Goal: Task Accomplishment & Management: Complete application form

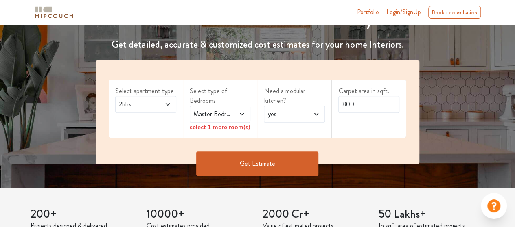
scroll to position [122, 0]
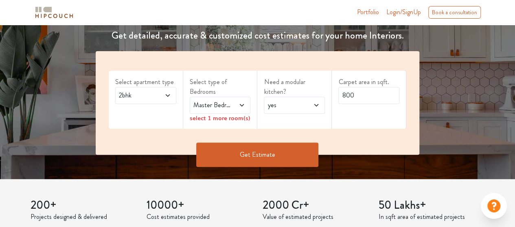
click at [149, 97] on span "2bhk" at bounding box center [137, 96] width 40 height 10
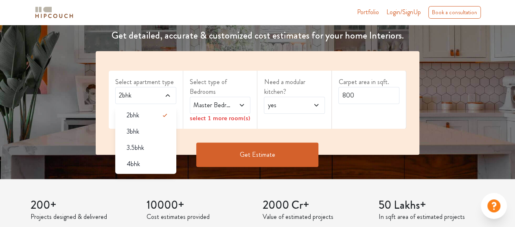
click at [149, 97] on span "2bhk" at bounding box center [137, 96] width 40 height 10
click at [156, 97] on span "2bhk" at bounding box center [137, 96] width 40 height 10
click at [212, 106] on span "Master Bedroom" at bounding box center [212, 105] width 40 height 10
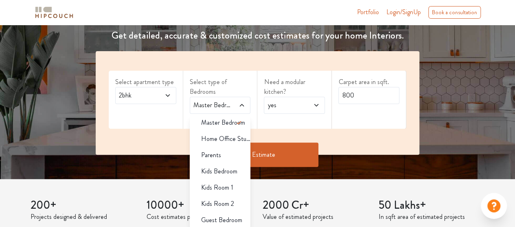
scroll to position [3, 0]
click at [234, 118] on icon at bounding box center [239, 122] width 10 height 10
click at [291, 107] on span "yes" at bounding box center [286, 105] width 40 height 10
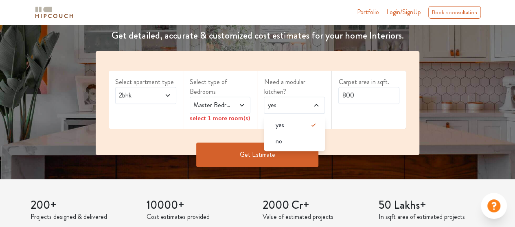
click at [288, 140] on div "no" at bounding box center [296, 142] width 56 height 10
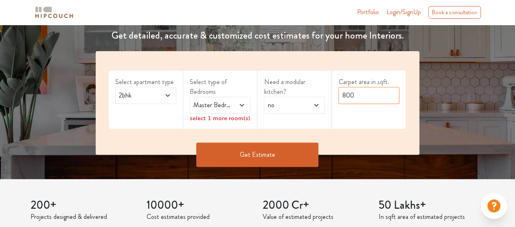
click at [360, 101] on input "800" at bounding box center [368, 95] width 61 height 17
type input "8"
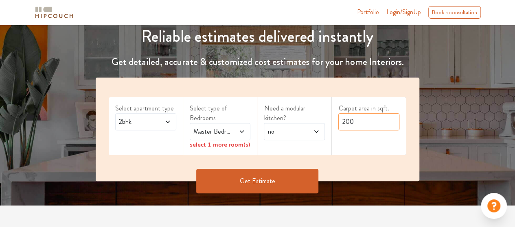
scroll to position [122, 0]
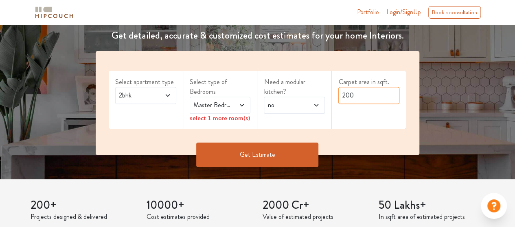
type input "200"
click at [295, 154] on button "Get Estimate" at bounding box center [257, 155] width 122 height 24
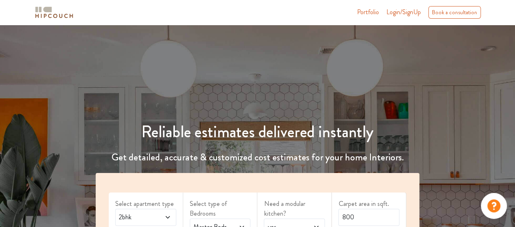
scroll to position [163, 0]
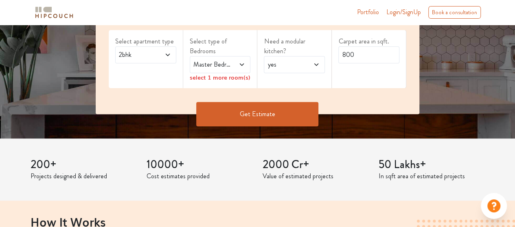
click at [166, 51] on span at bounding box center [163, 55] width 13 height 10
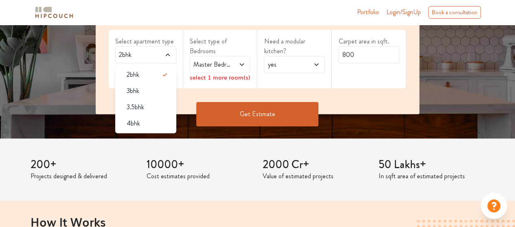
click at [166, 51] on span at bounding box center [163, 55] width 13 height 10
click at [307, 65] on span at bounding box center [312, 65] width 13 height 10
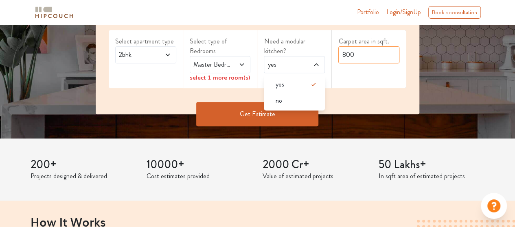
click at [351, 56] on input "800" at bounding box center [368, 54] width 61 height 17
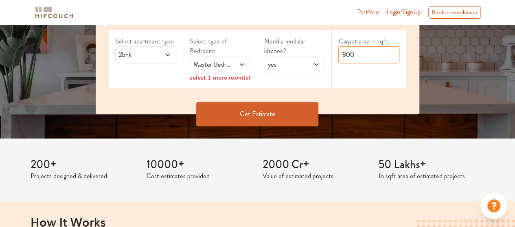
drag, startPoint x: 356, startPoint y: 56, endPoint x: 324, endPoint y: 52, distance: 32.0
click at [325, 52] on div "Select apartment type 2bhk Select type of Bedrooms Master Bedroom select 1 more…" at bounding box center [257, 63] width 323 height 104
type input "200"
click at [290, 116] on button "Get Estimate" at bounding box center [257, 114] width 122 height 24
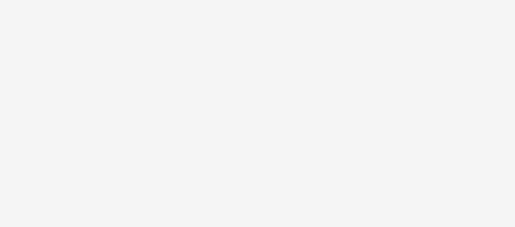
scroll to position [0, 0]
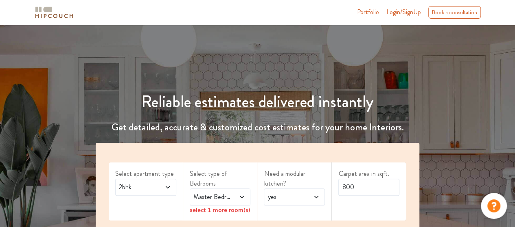
scroll to position [81, 0]
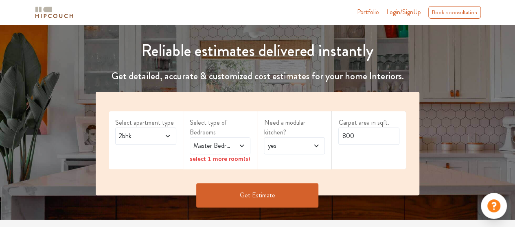
click at [410, 17] on span "Login/SignUp" at bounding box center [403, 11] width 35 height 9
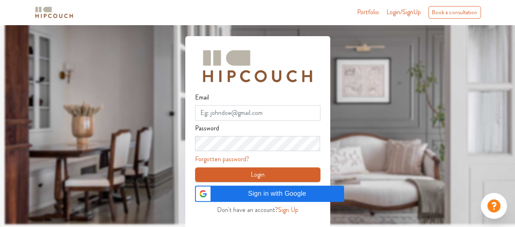
scroll to position [27, 0]
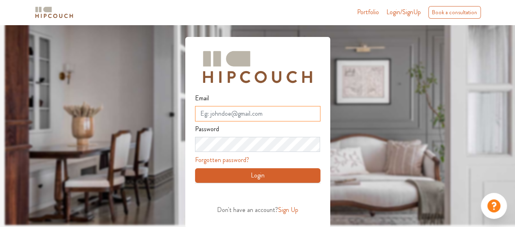
click at [281, 115] on input "Email" at bounding box center [257, 113] width 125 height 15
type input "hussainsofiya15@gmail.com"
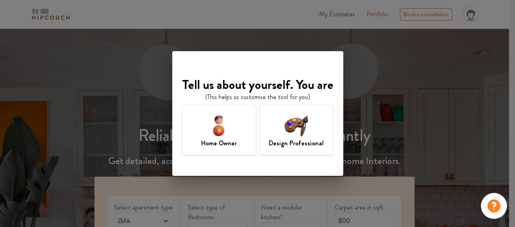
click at [302, 135] on img at bounding box center [296, 125] width 26 height 26
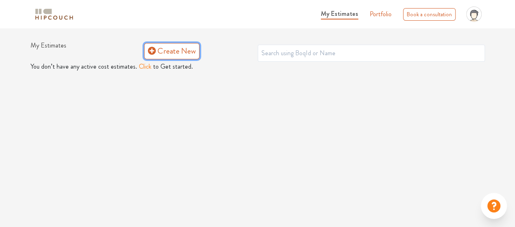
click at [156, 48] on link "Create New" at bounding box center [171, 51] width 55 height 16
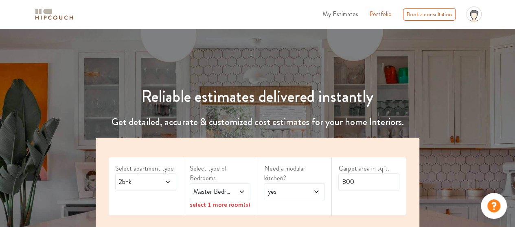
scroll to position [163, 0]
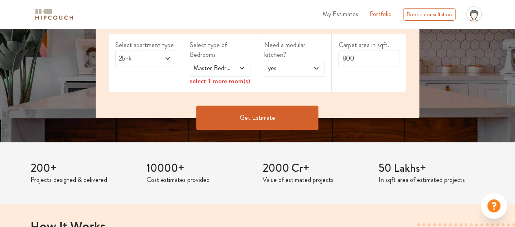
click at [285, 72] on span "yes" at bounding box center [286, 68] width 40 height 10
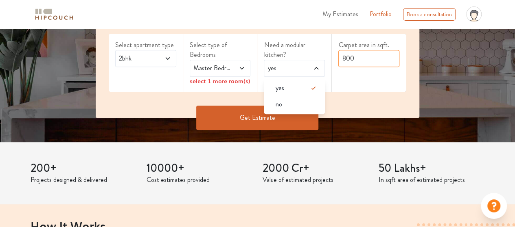
click at [353, 57] on input "800" at bounding box center [368, 58] width 61 height 17
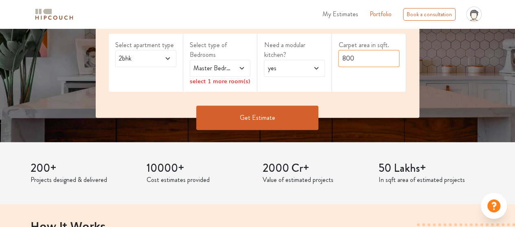
drag, startPoint x: 354, startPoint y: 59, endPoint x: 307, endPoint y: 56, distance: 47.3
click at [311, 56] on div "Select apartment type 2bhk Select type of Bedrooms Master Bedroom select 1 more…" at bounding box center [257, 66] width 323 height 104
type input "200"
click at [293, 108] on button "Get Estimate" at bounding box center [257, 118] width 122 height 24
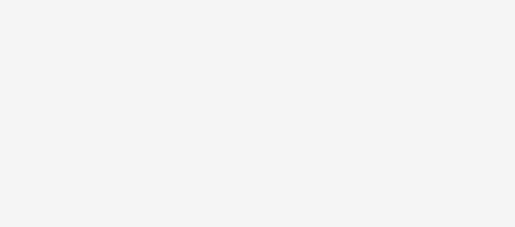
scroll to position [0, 0]
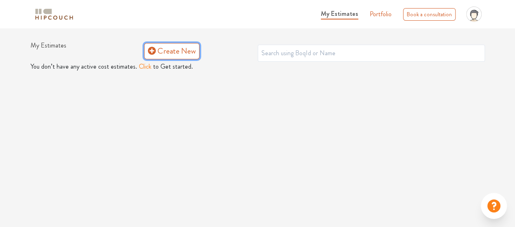
click at [182, 50] on link "Create New" at bounding box center [171, 51] width 55 height 16
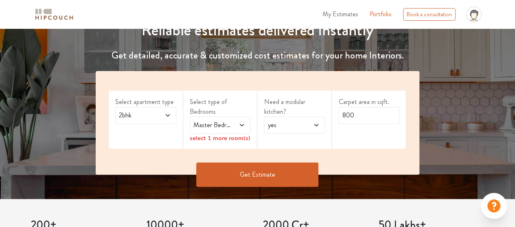
scroll to position [163, 0]
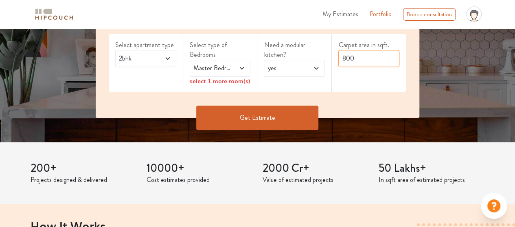
drag, startPoint x: 361, startPoint y: 56, endPoint x: 303, endPoint y: 57, distance: 58.2
click at [314, 57] on div "Select apartment type 2bhk Select type of Bedrooms Master Bedroom select 1 more…" at bounding box center [257, 66] width 323 height 104
type input "200"
click at [264, 123] on button "Get Estimate" at bounding box center [257, 118] width 122 height 24
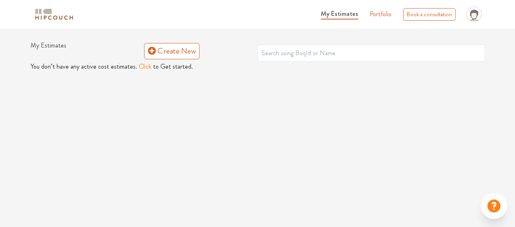
click at [38, 14] on img at bounding box center [54, 14] width 41 height 14
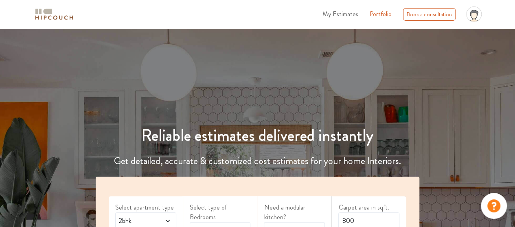
click at [47, 16] on img at bounding box center [54, 14] width 41 height 14
click at [64, 14] on img at bounding box center [54, 14] width 41 height 14
click at [336, 15] on span "My Estimates" at bounding box center [340, 13] width 36 height 9
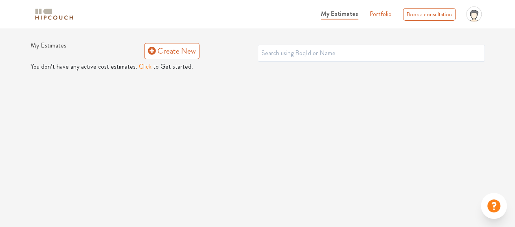
click at [52, 12] on img at bounding box center [54, 14] width 41 height 14
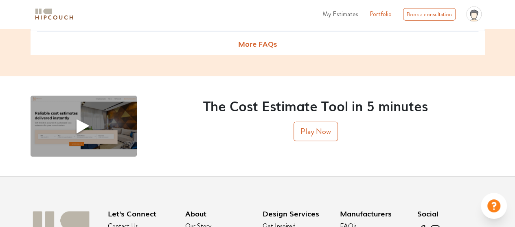
scroll to position [1097, 0]
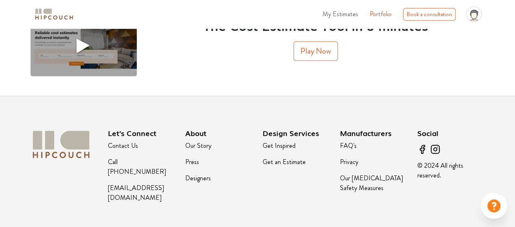
click at [195, 144] on link "Our Story" at bounding box center [198, 145] width 26 height 9
click at [194, 174] on link "Designers" at bounding box center [198, 178] width 26 height 9
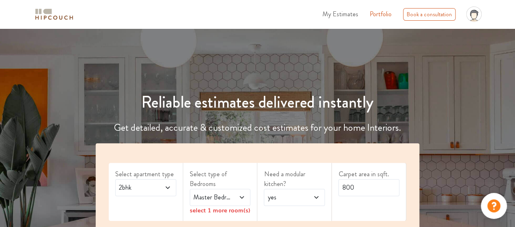
scroll to position [0, 0]
